Goal: Check status: Check status

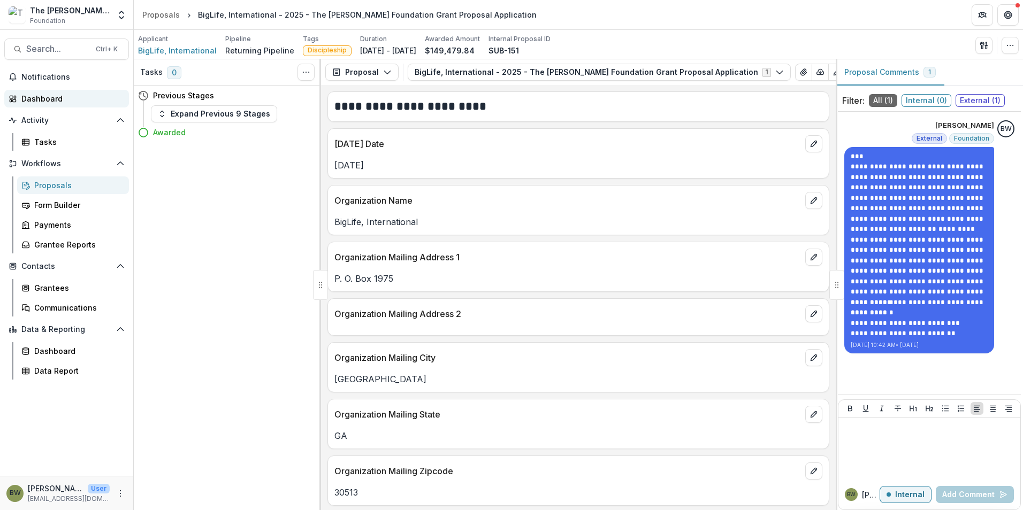
click at [56, 90] on link "Dashboard" at bounding box center [66, 99] width 125 height 18
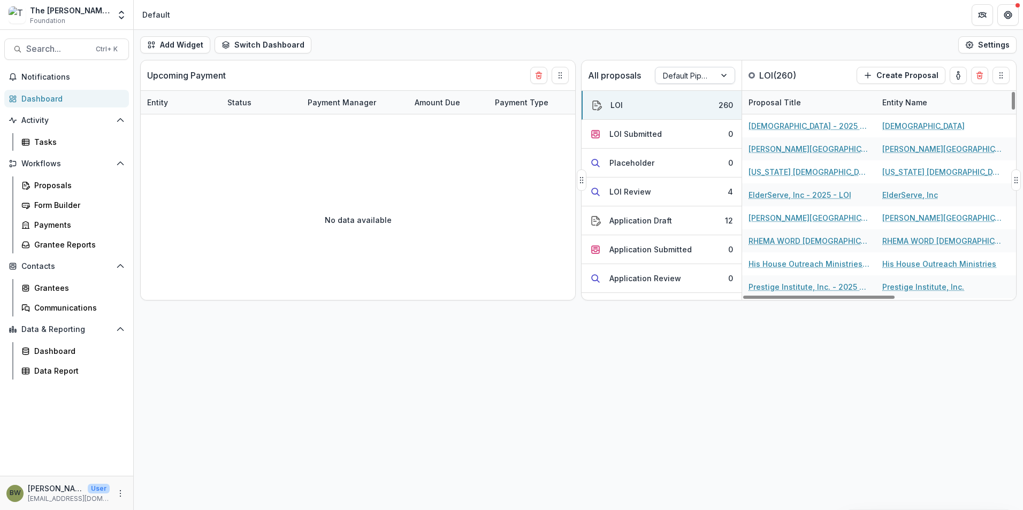
click at [688, 78] on div at bounding box center [685, 75] width 45 height 13
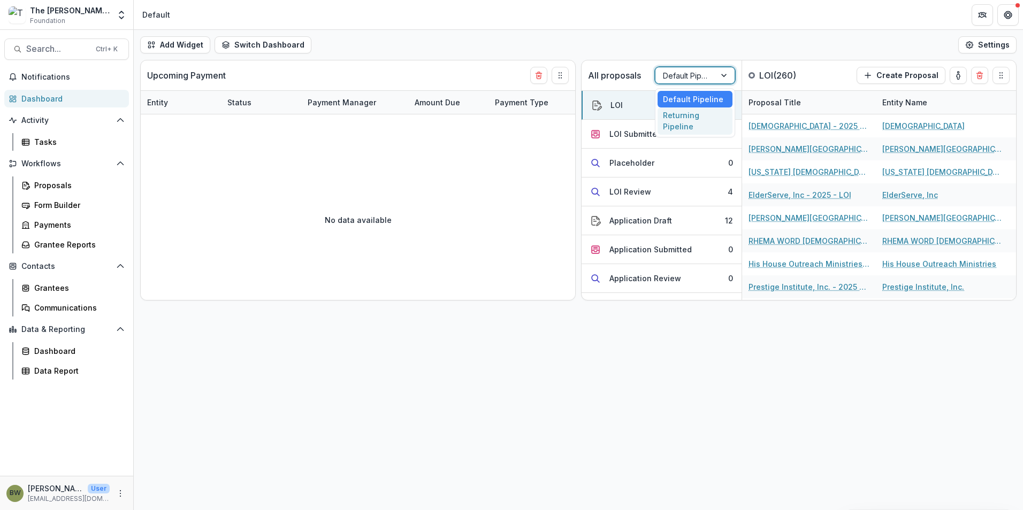
click at [680, 115] on div "Returning Pipeline" at bounding box center [694, 122] width 75 height 28
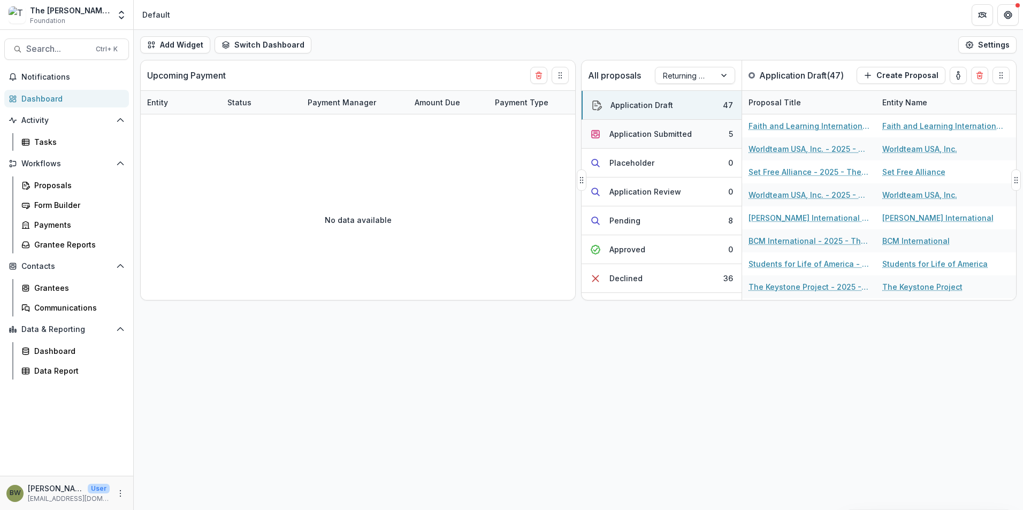
click at [672, 134] on div "Application Submitted" at bounding box center [650, 133] width 82 height 11
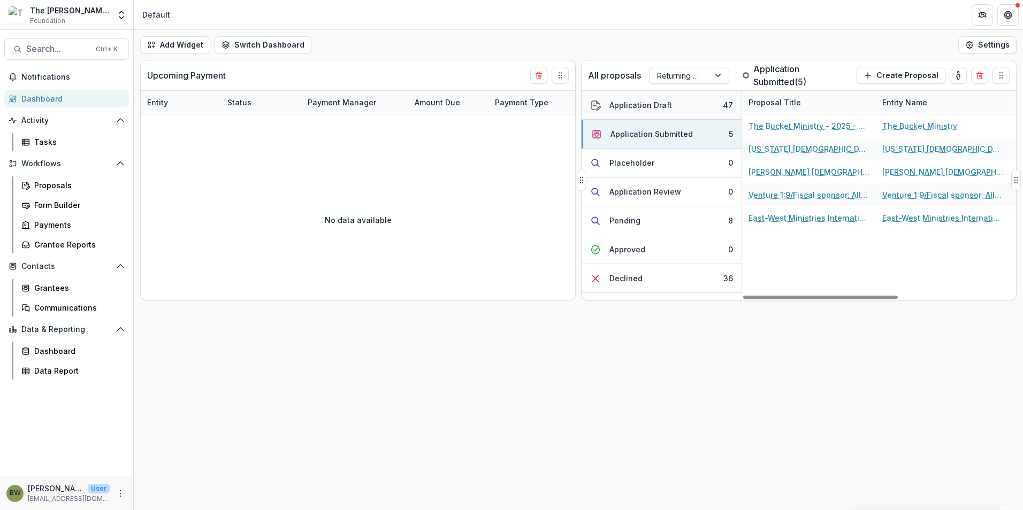
click at [683, 98] on button "Application Draft 47" at bounding box center [661, 105] width 160 height 29
